Goal: Information Seeking & Learning: Stay updated

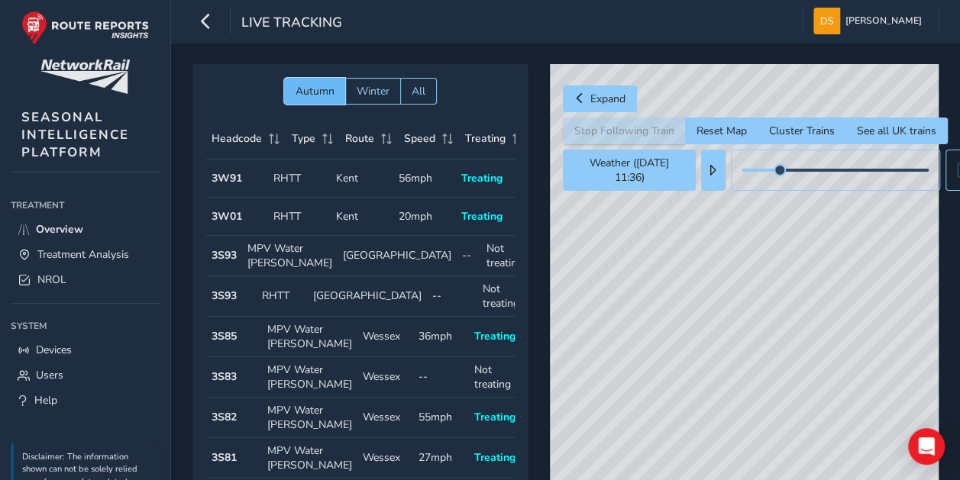
click at [315, 94] on span "Autumn" at bounding box center [314, 91] width 39 height 15
drag, startPoint x: 722, startPoint y: 389, endPoint x: 722, endPoint y: 373, distance: 16.8
click at [722, 386] on div "© Mapbox © OpenStreetMap Improve this map" at bounding box center [744, 285] width 389 height 443
drag, startPoint x: 766, startPoint y: 396, endPoint x: 759, endPoint y: 376, distance: 21.7
click at [765, 395] on div "© Mapbox © OpenStreetMap Improve this map" at bounding box center [744, 285] width 389 height 443
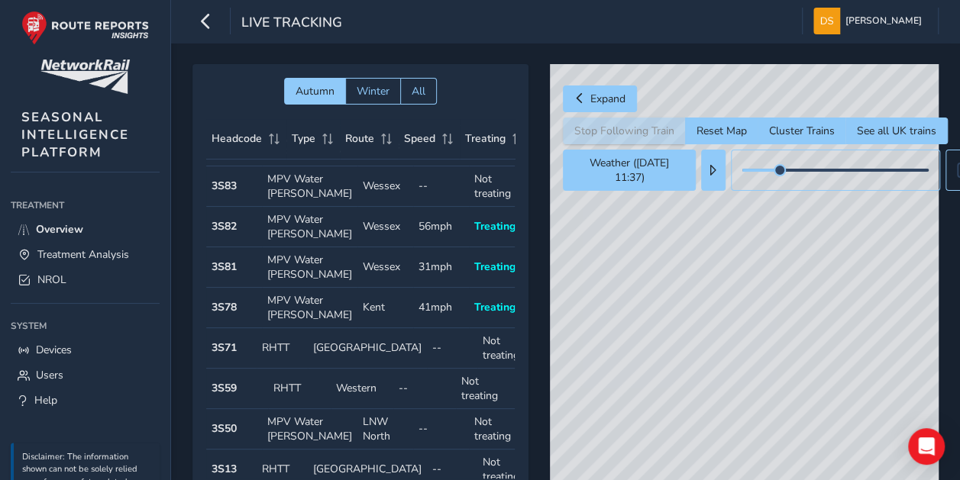
scroll to position [305, 0]
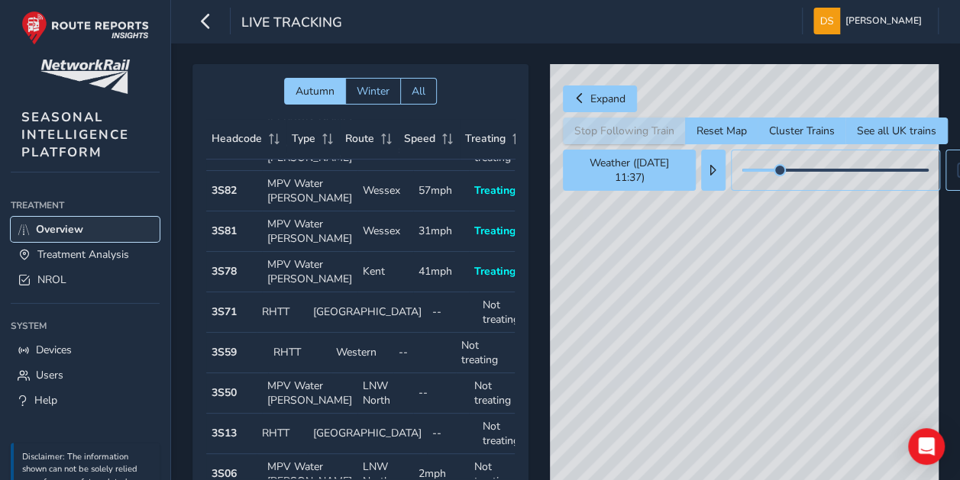
click at [68, 218] on link "Overview" at bounding box center [85, 229] width 149 height 25
